Goal: Task Accomplishment & Management: Manage account settings

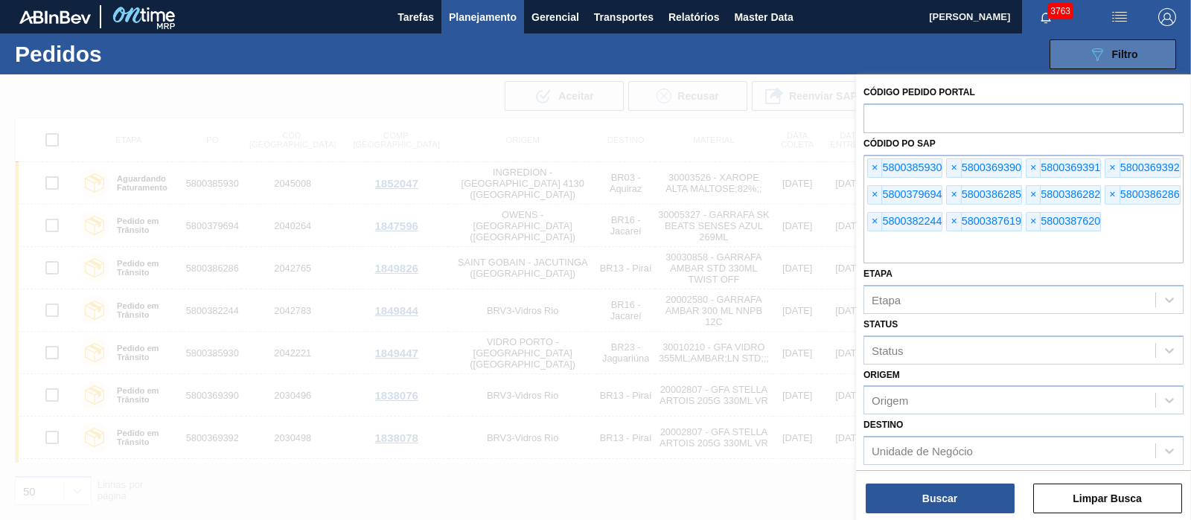
click at [1069, 65] on button "089F7B8B-B2A5-4AFE-B5C0-19BA573D28AC Filtro" at bounding box center [1113, 54] width 127 height 30
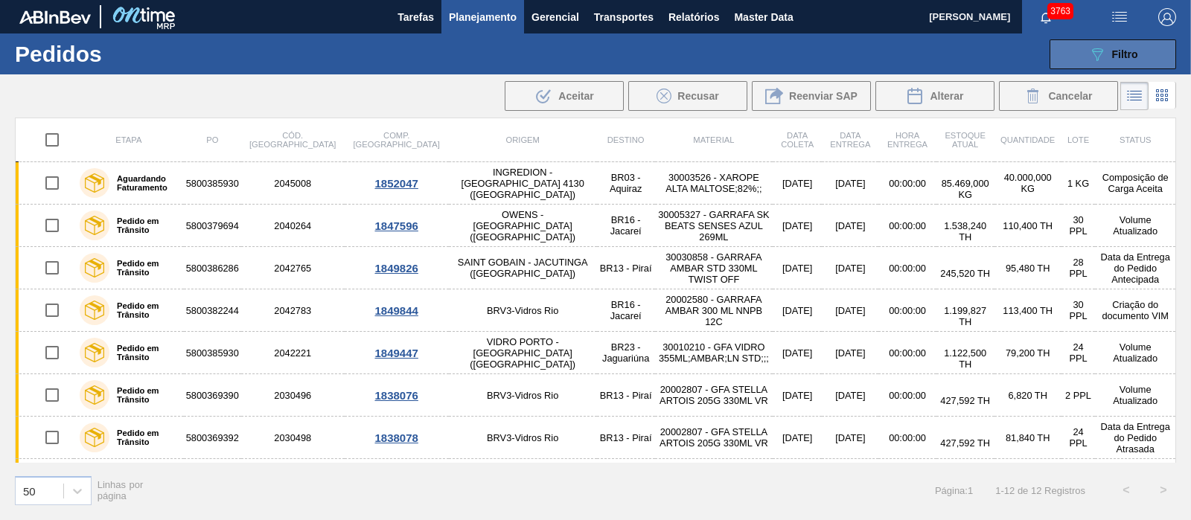
click at [1069, 65] on button "089F7B8B-B2A5-4AFE-B5C0-19BA573D28AC Filtro" at bounding box center [1113, 54] width 127 height 30
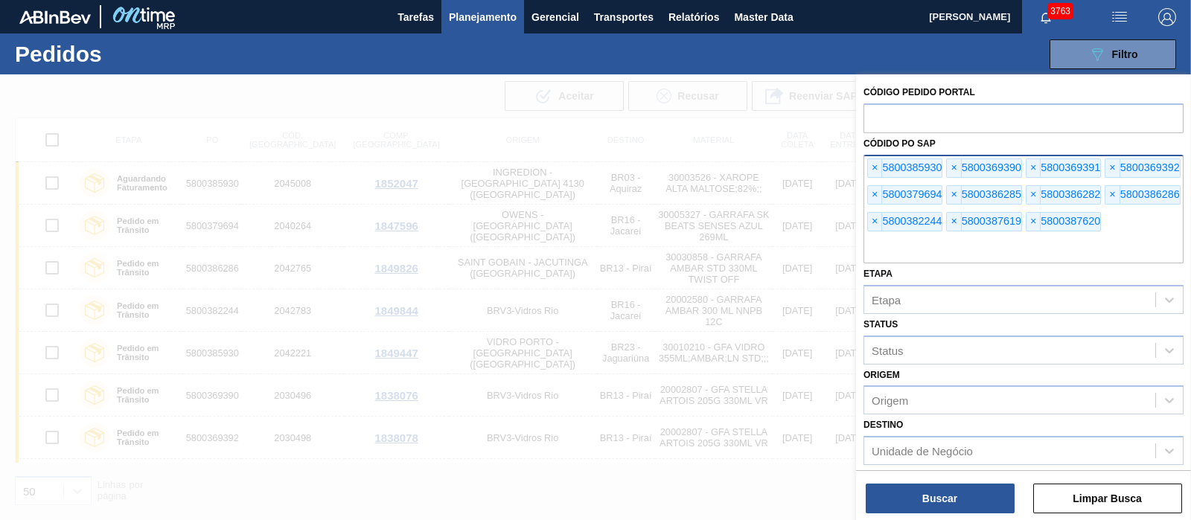
click at [864, 165] on div "× 5800385930 × 5800369390 × 5800369391 × 5800369392 × 5800379694 × 5800386285 ×…" at bounding box center [1024, 209] width 320 height 109
click at [872, 165] on span "×" at bounding box center [875, 168] width 14 height 18
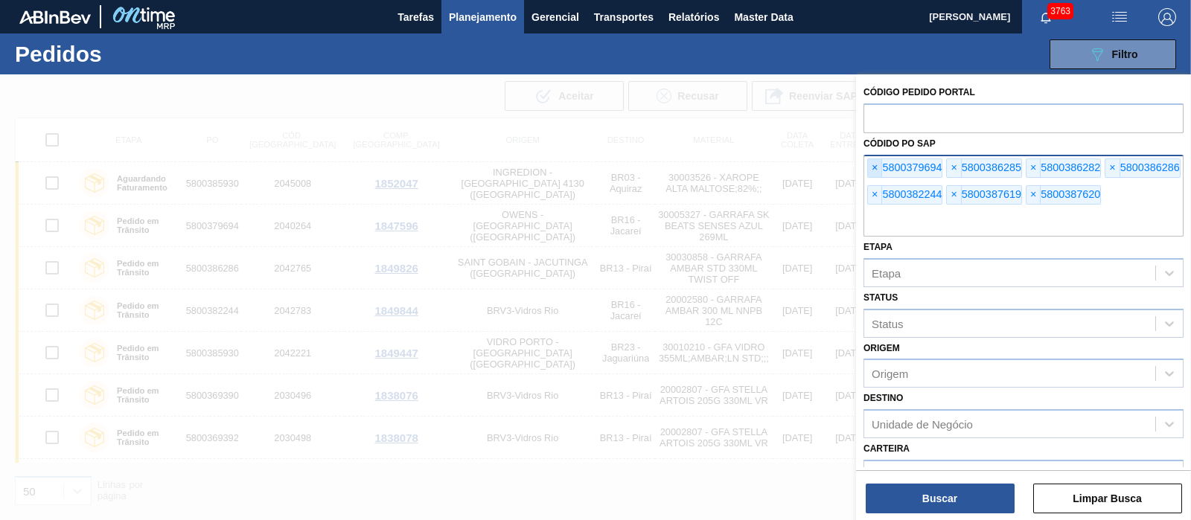
click at [872, 165] on span "×" at bounding box center [875, 168] width 14 height 18
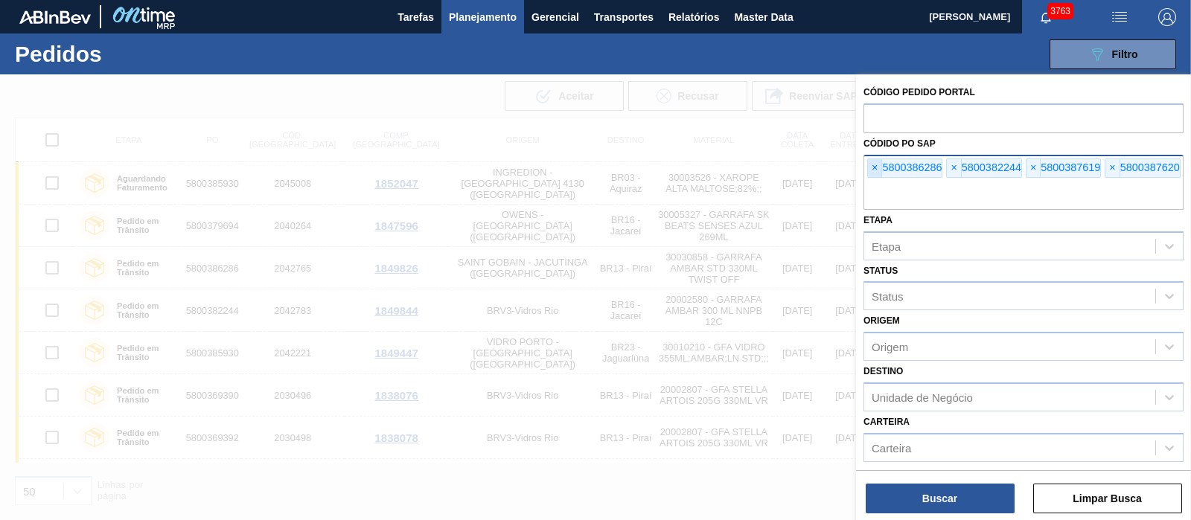
click at [872, 165] on span "×" at bounding box center [875, 168] width 14 height 18
click at [872, 182] on input "text" at bounding box center [1024, 196] width 320 height 28
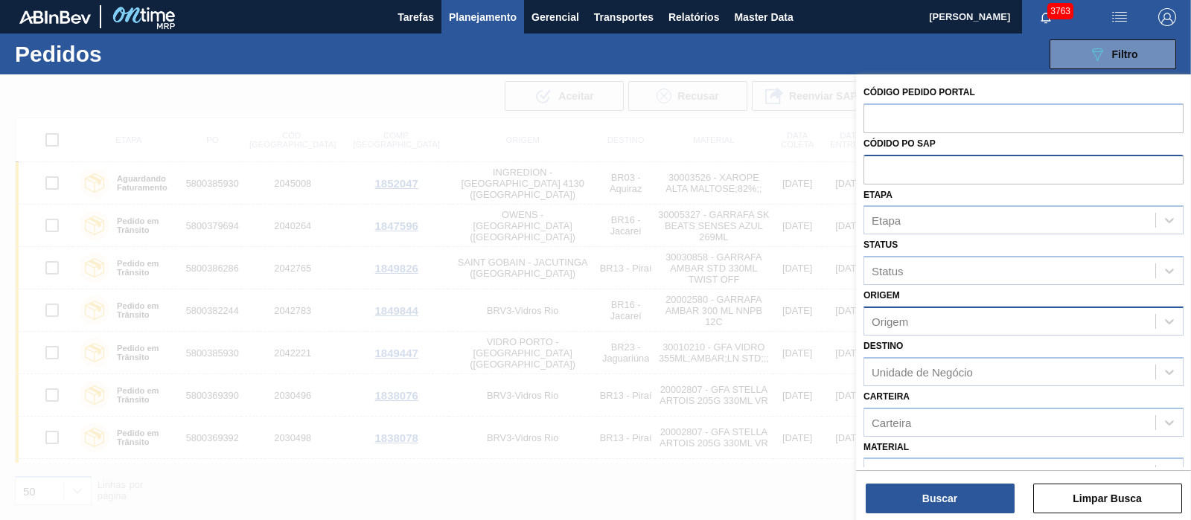
paste input "5800387067"
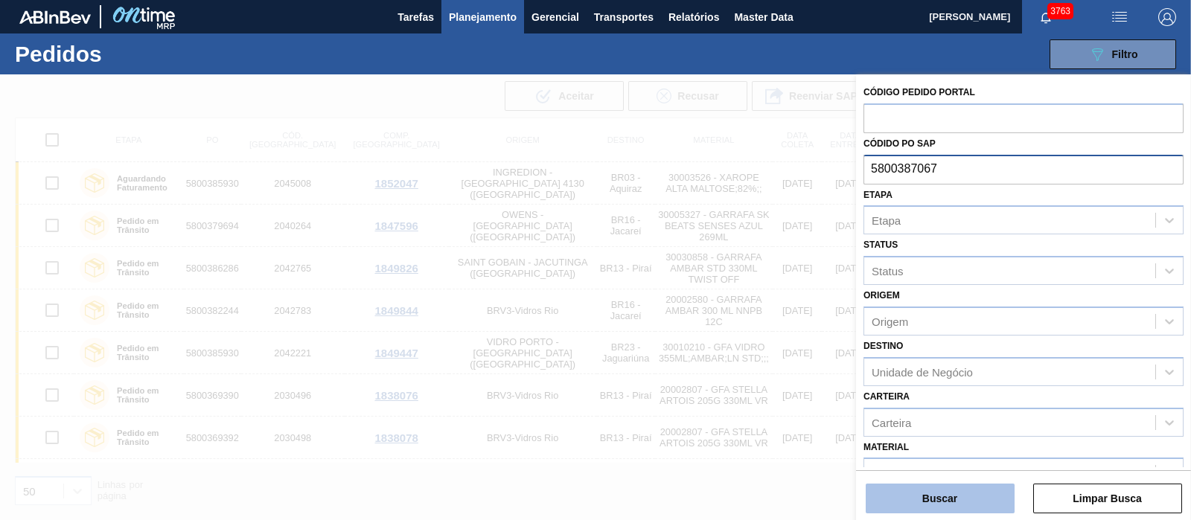
type input "5800387067"
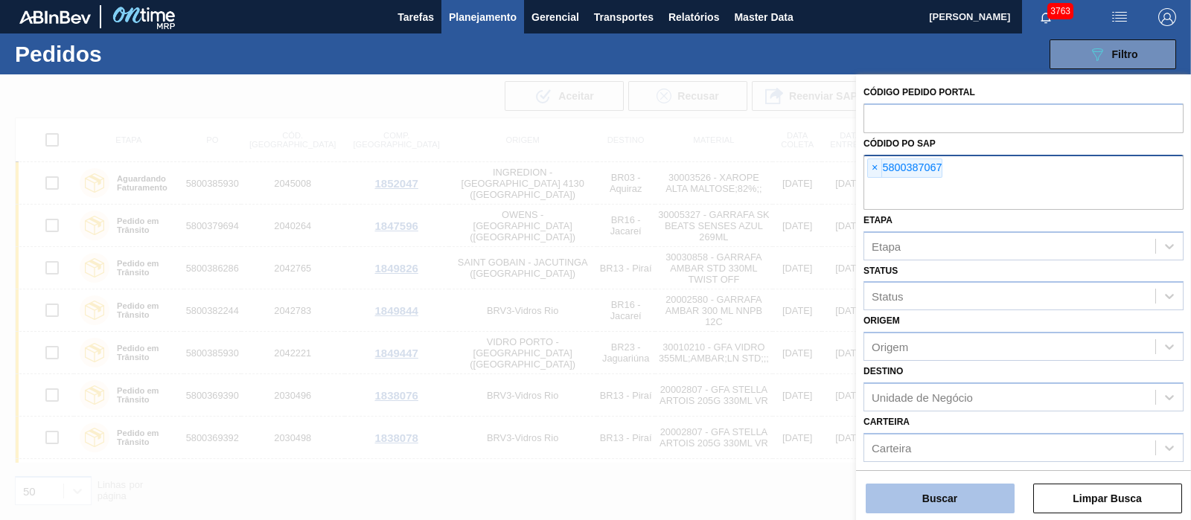
click at [929, 497] on button "Buscar" at bounding box center [940, 499] width 149 height 30
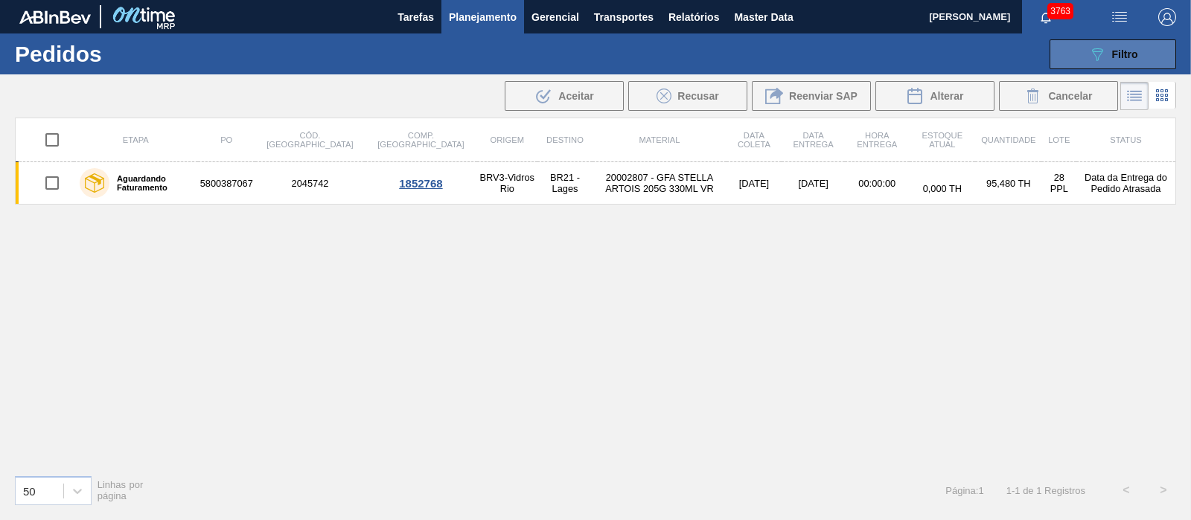
click at [1104, 48] on icon "089F7B8B-B2A5-4AFE-B5C0-19BA573D28AC" at bounding box center [1098, 54] width 18 height 18
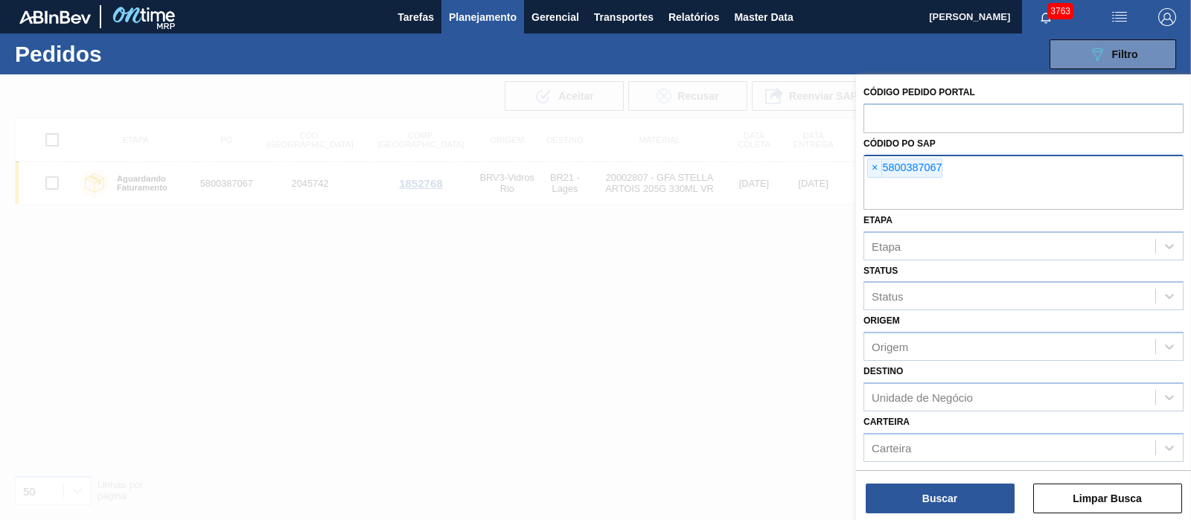
click at [864, 169] on div "× 5800387067" at bounding box center [1024, 182] width 320 height 55
click at [874, 171] on span "×" at bounding box center [875, 168] width 14 height 18
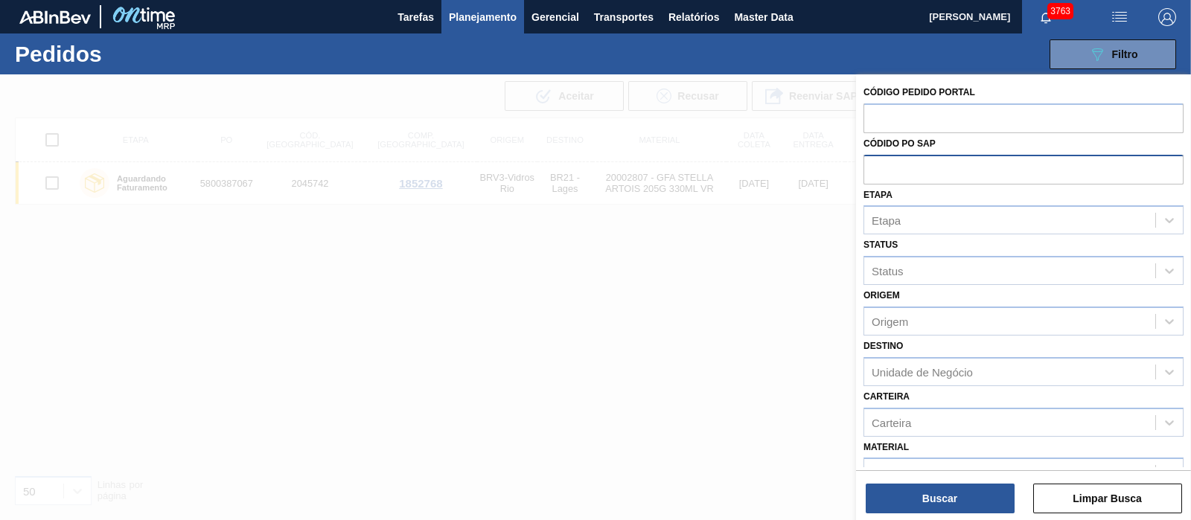
paste input "text"
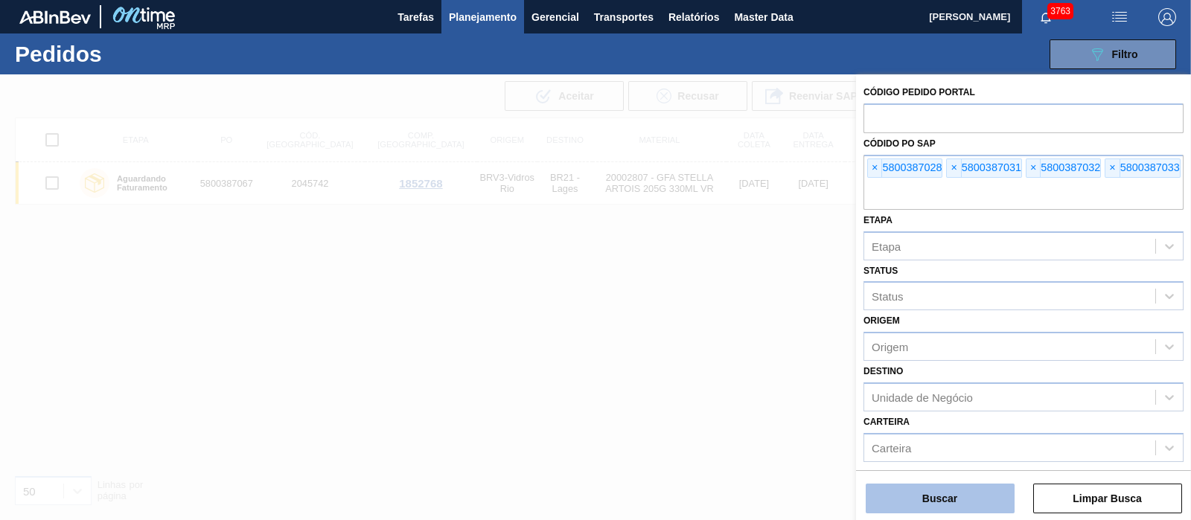
click at [946, 497] on button "Buscar" at bounding box center [940, 499] width 149 height 30
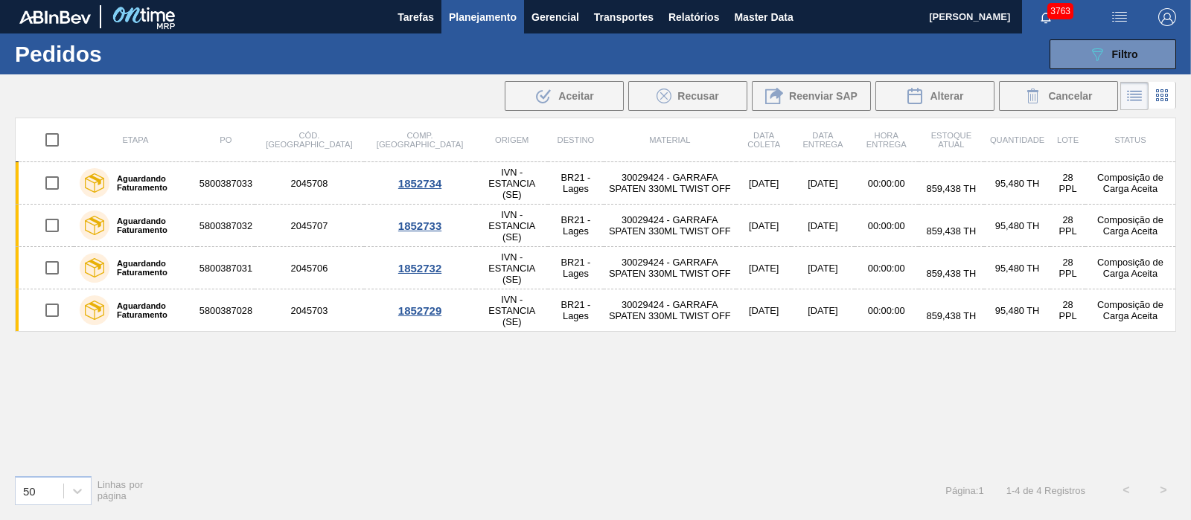
click at [54, 139] on input "checkbox" at bounding box center [51, 139] width 31 height 31
checkbox input "true"
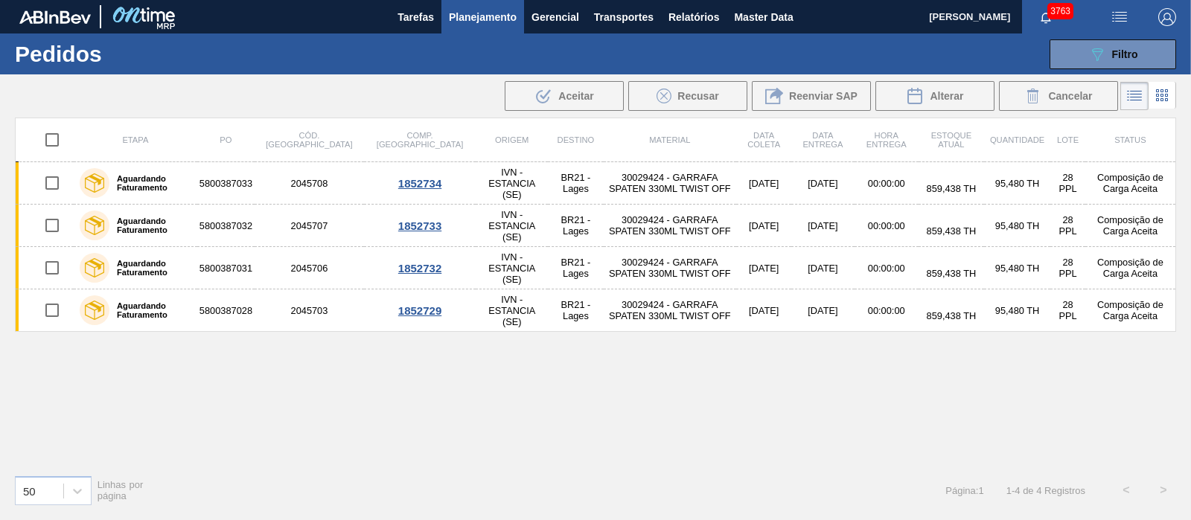
checkbox input "true"
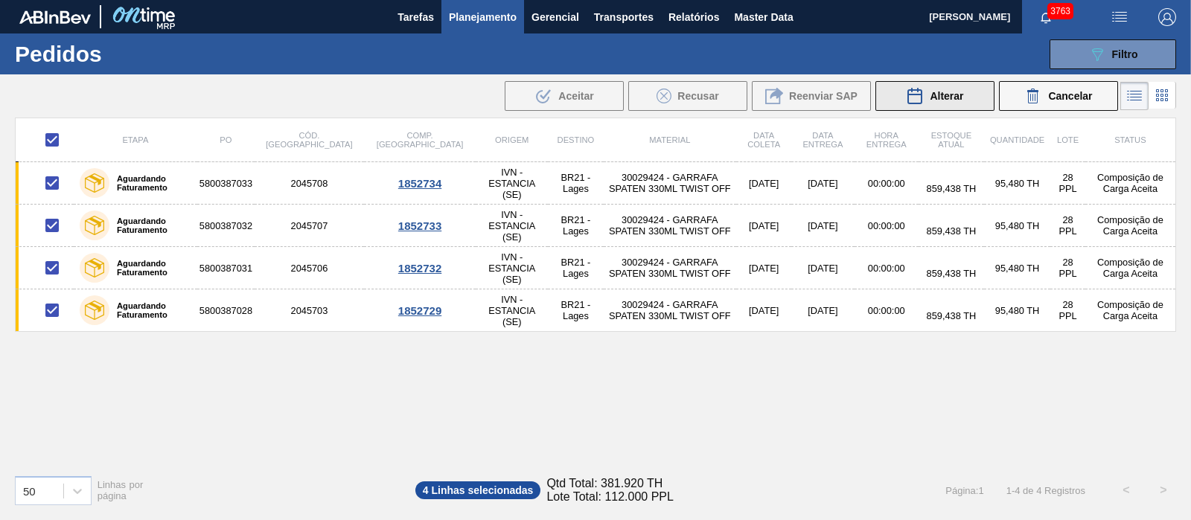
click at [966, 93] on button "Alterar" at bounding box center [935, 96] width 119 height 30
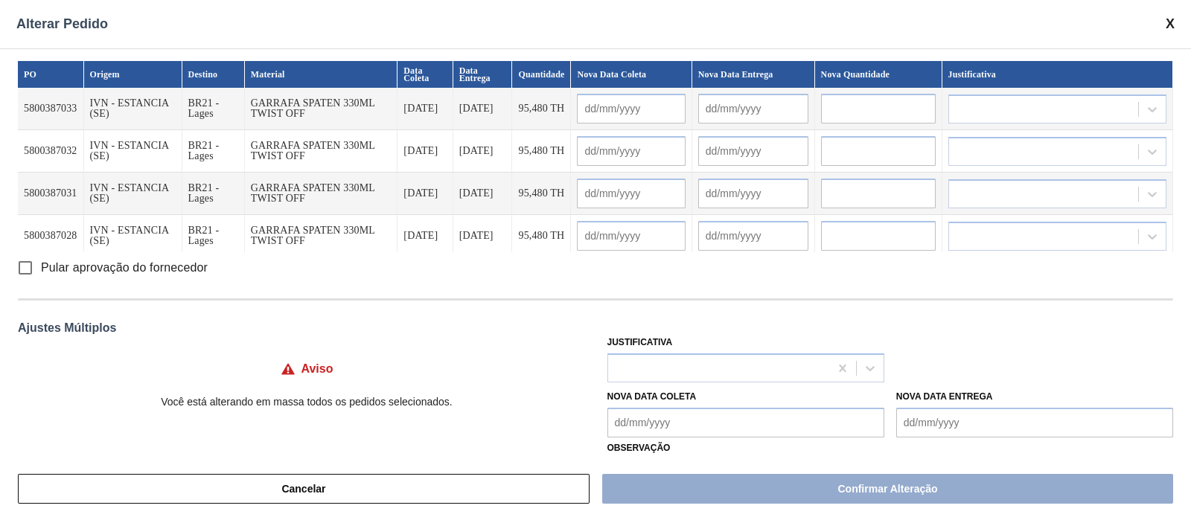
click at [103, 270] on span "Pular aprovação do fornecedor" at bounding box center [124, 268] width 167 height 18
click at [41, 270] on input "Pular aprovação do fornecedor" at bounding box center [25, 267] width 31 height 31
checkbox input "true"
click at [672, 359] on div at bounding box center [718, 368] width 221 height 22
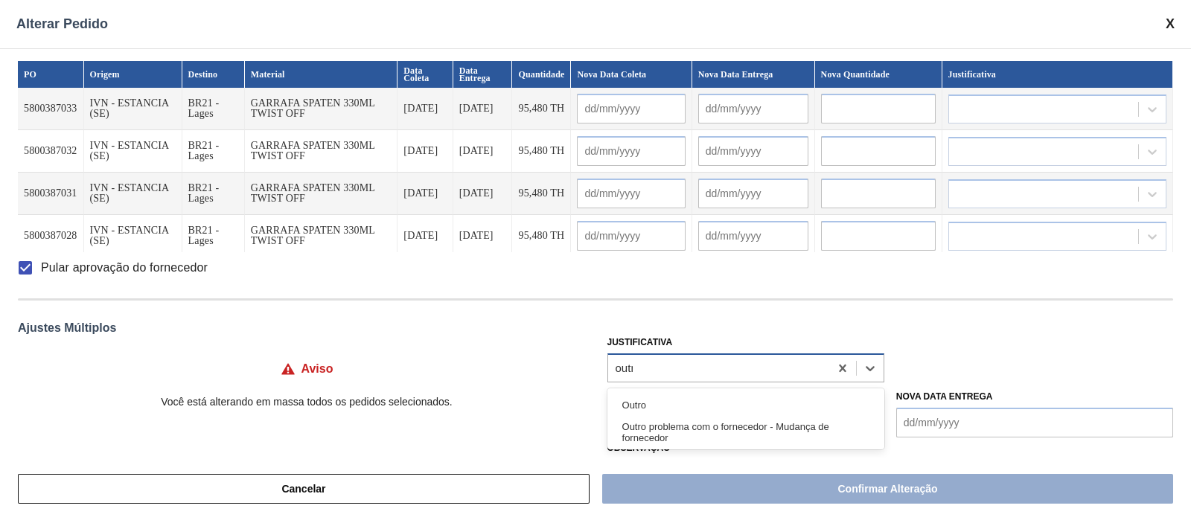
type input "outro"
click at [639, 400] on div "Outro" at bounding box center [746, 406] width 277 height 28
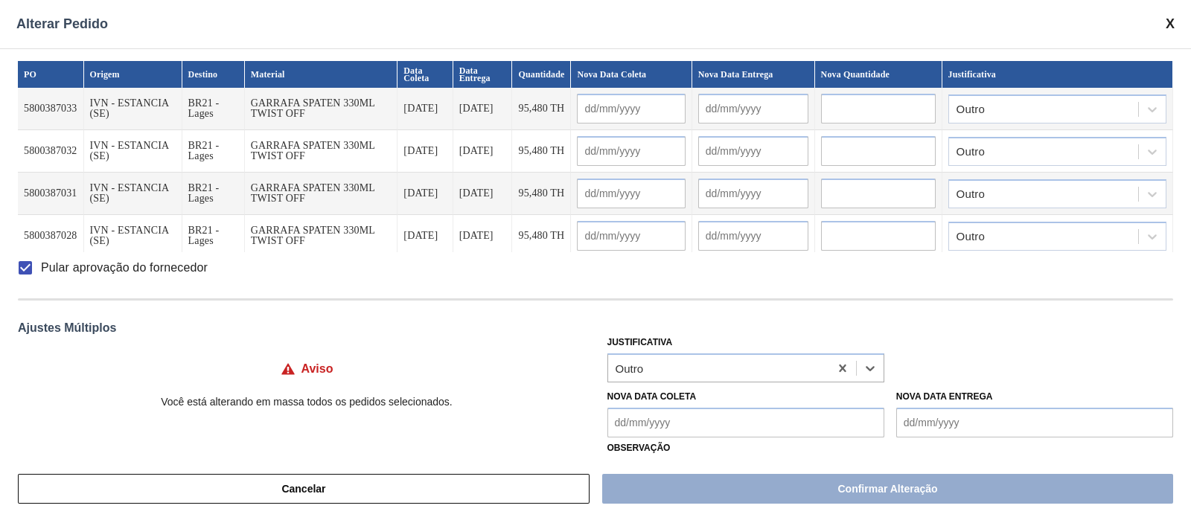
click at [733, 411] on Coleta "Nova Data Coleta" at bounding box center [746, 423] width 277 height 30
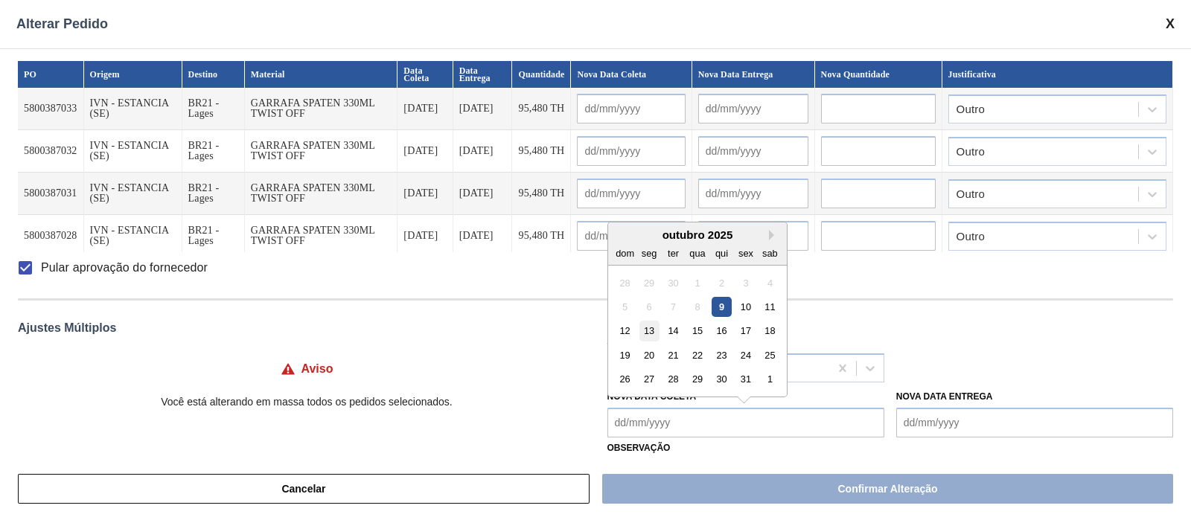
click at [646, 328] on div "13" at bounding box center [649, 331] width 20 height 20
type Coleta "[DATE]"
type input "[DATE]"
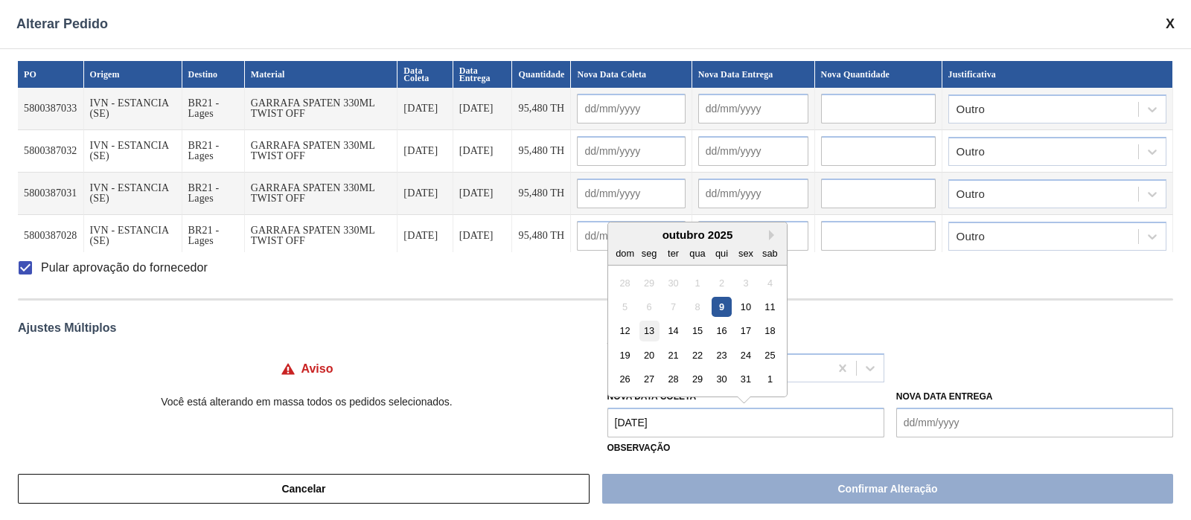
type input "[DATE]"
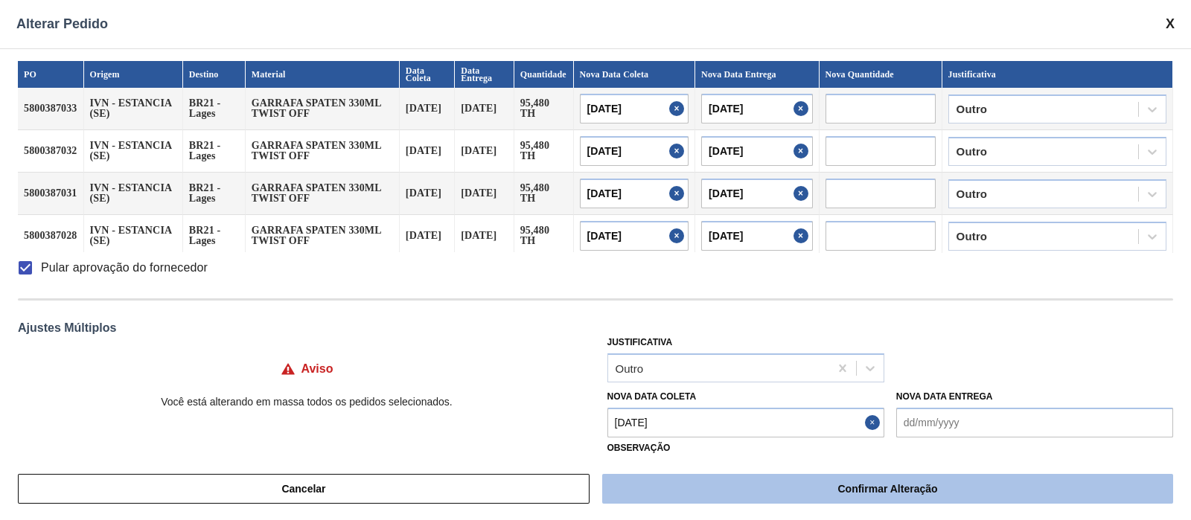
click at [804, 490] on button "Confirmar Alteração" at bounding box center [887, 489] width 571 height 30
checkbox input "false"
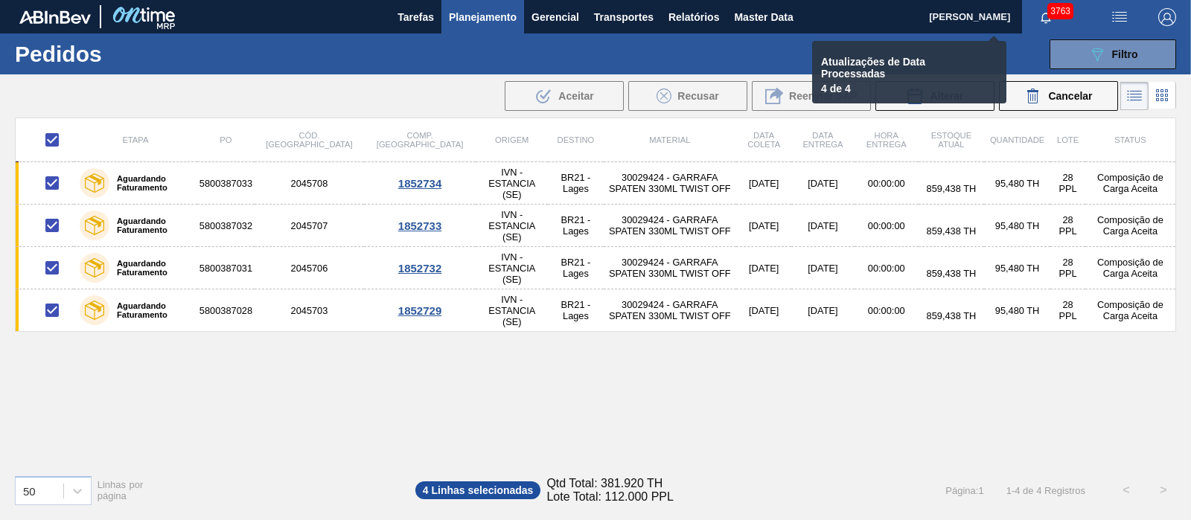
checkbox input "false"
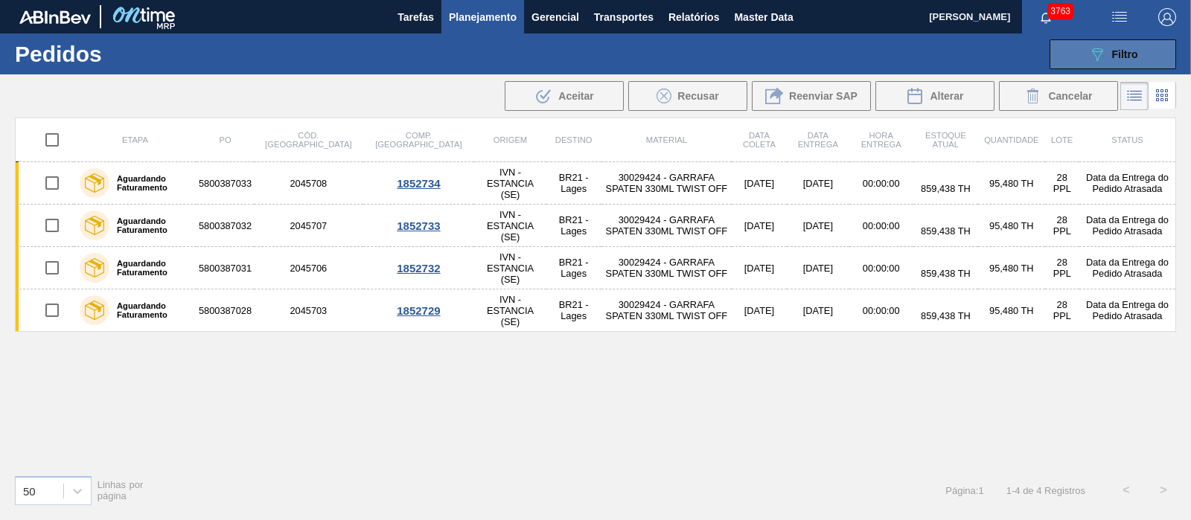
click at [1098, 44] on button "089F7B8B-B2A5-4AFE-B5C0-19BA573D28AC Filtro" at bounding box center [1113, 54] width 127 height 30
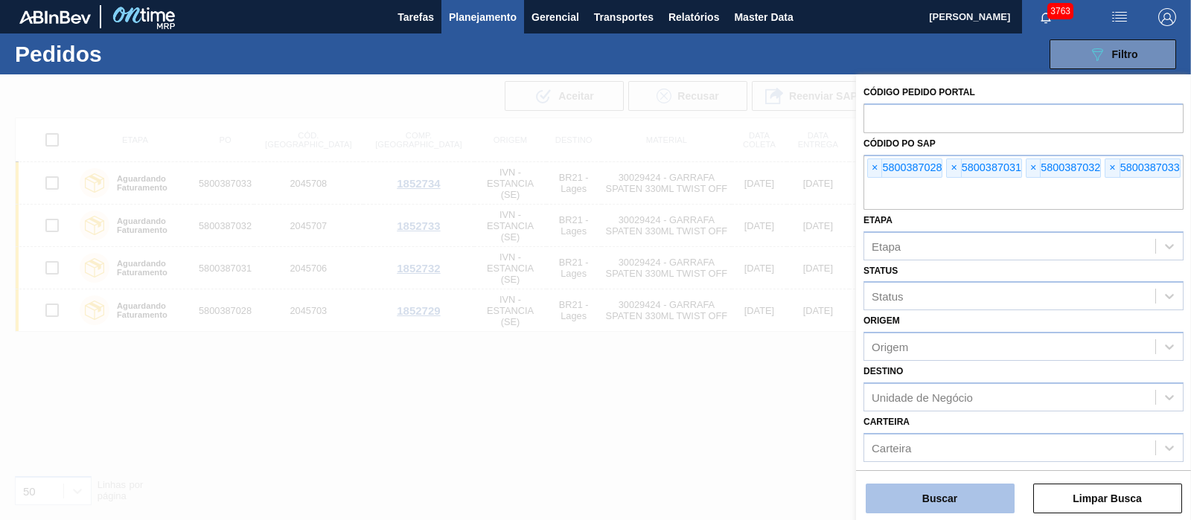
click at [971, 496] on button "Buscar" at bounding box center [940, 499] width 149 height 30
